Goal: Obtain resource: Download file/media

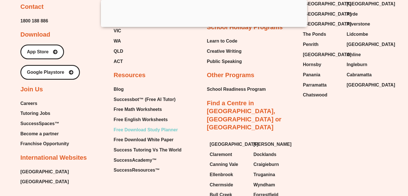
scroll to position [6026, 0]
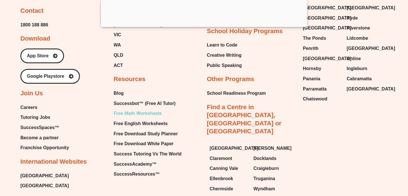
click at [152, 109] on span "Free Math Worksheets" at bounding box center [137, 113] width 48 height 8
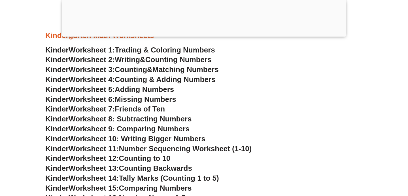
scroll to position [271, 0]
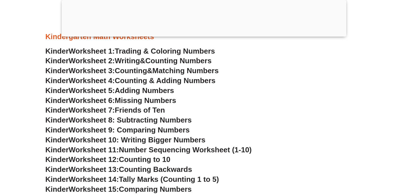
click at [153, 102] on span "Missing Numbers" at bounding box center [145, 100] width 61 height 8
click at [148, 111] on span "Friends of Ten" at bounding box center [140, 110] width 50 height 8
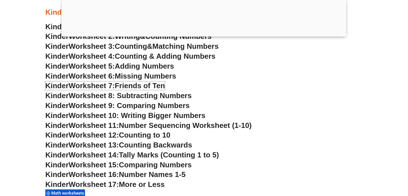
scroll to position [300, 0]
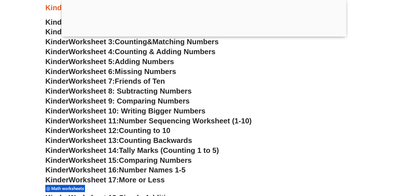
click at [157, 91] on span "Worksheet 8: Subtracting Numbers" at bounding box center [129, 91] width 123 height 8
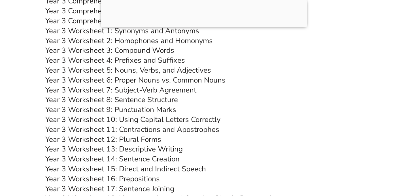
scroll to position [2081, 0]
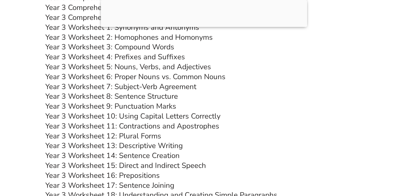
click at [150, 114] on link "Year 3 Worksheet 10: Using Capital Letters Correctly" at bounding box center [132, 116] width 175 height 10
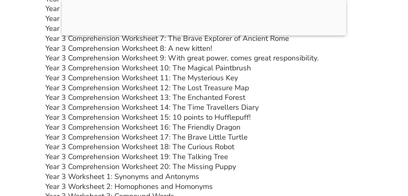
scroll to position [1981, 0]
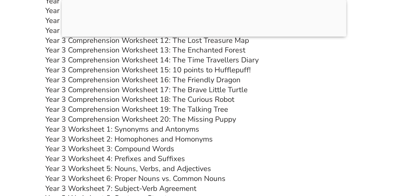
scroll to position [1856, 0]
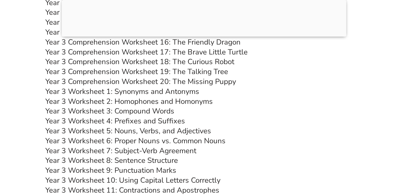
click at [151, 128] on link "Year 3 Worksheet 5: Nouns, Verbs, and Adjectives" at bounding box center [128, 131] width 166 height 10
